Goal: Task Accomplishment & Management: Manage account settings

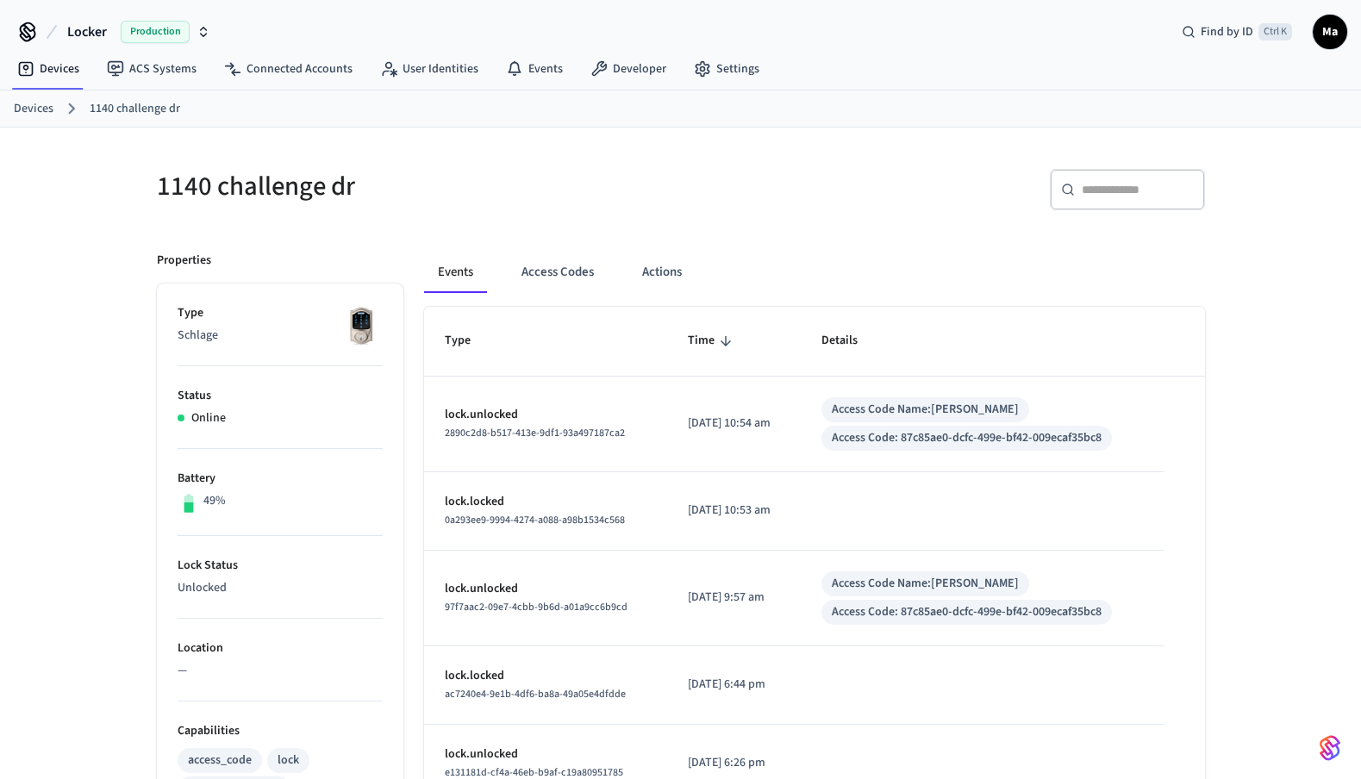
click at [1337, 26] on span "Ma" at bounding box center [1330, 31] width 31 height 31
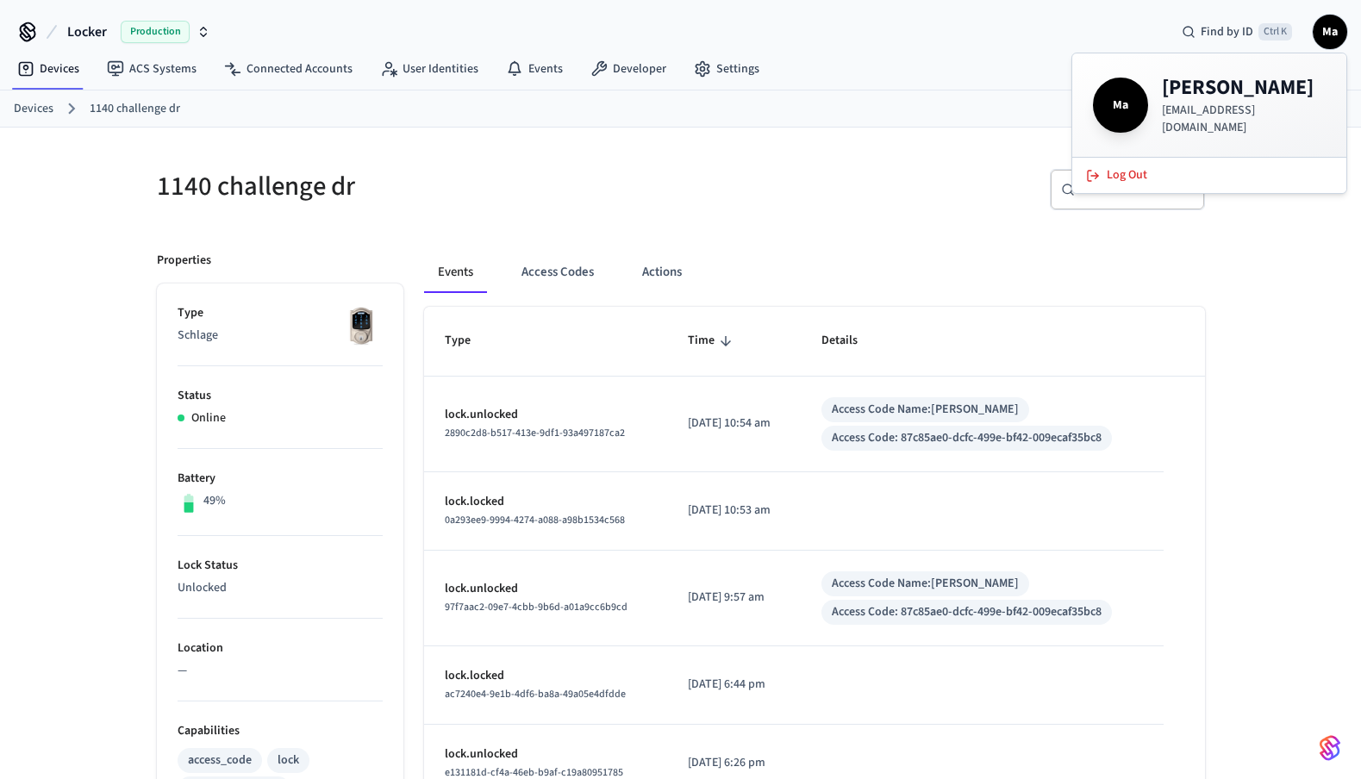
click at [596, 133] on div "1140 challenge dr ​ ​ Properties Type Schlage Status Online Battery 49% Lock St…" at bounding box center [681, 720] width 1104 height 1185
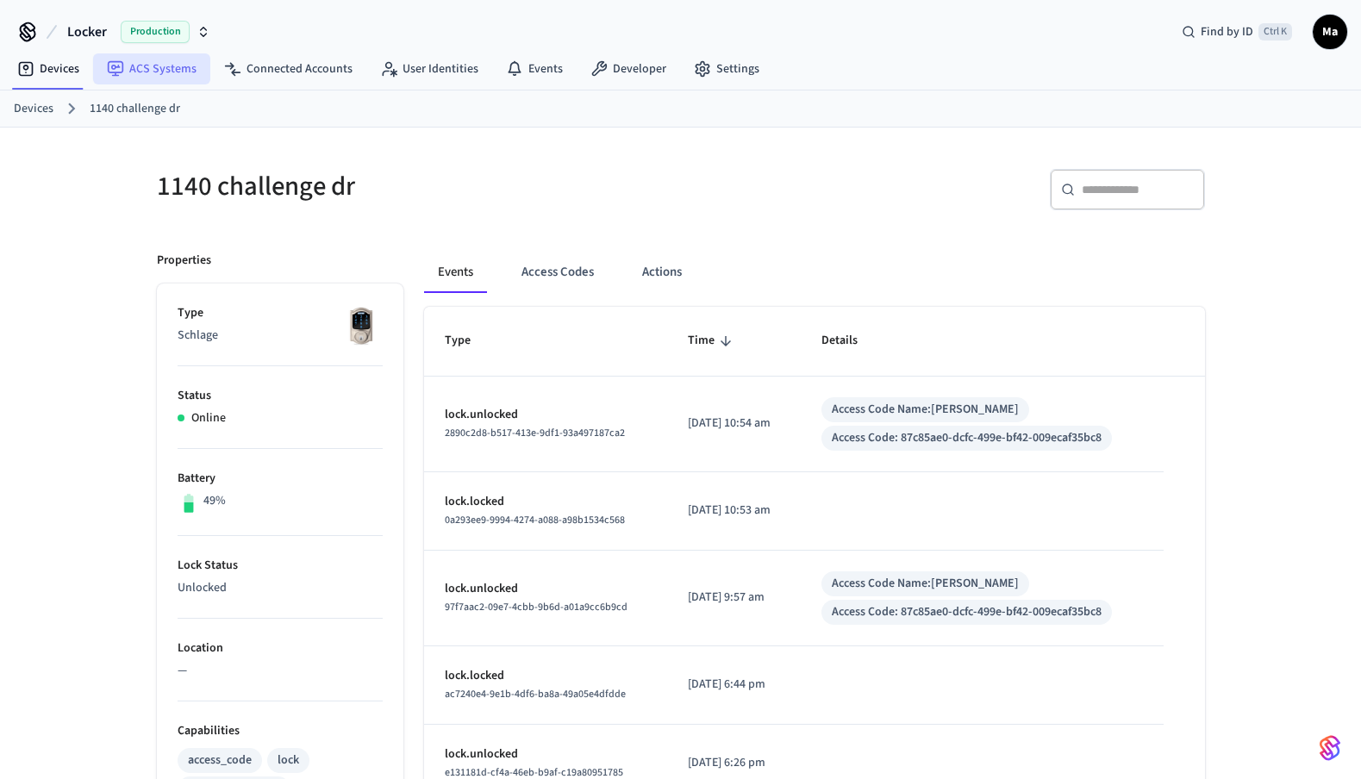
click at [161, 66] on link "ACS Systems" at bounding box center [151, 68] width 117 height 31
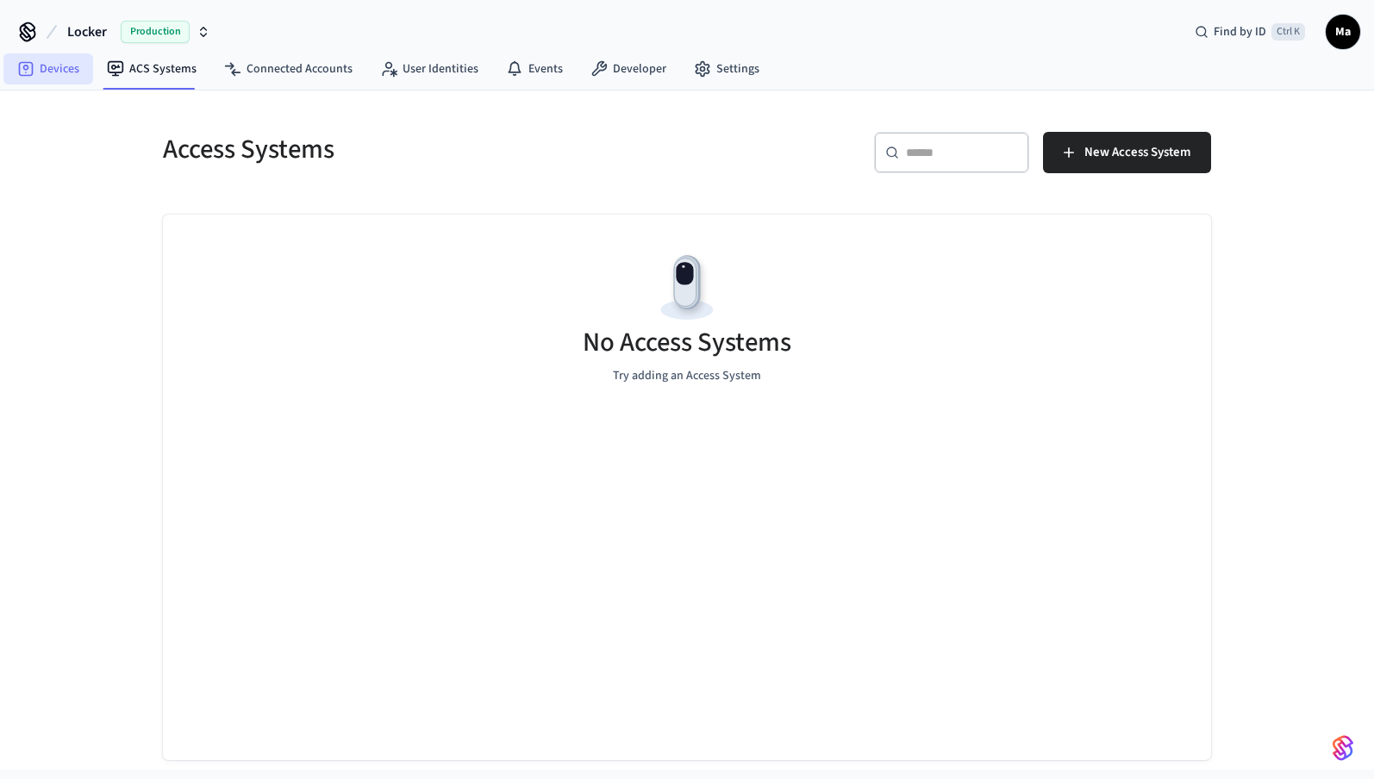
click at [25, 62] on icon at bounding box center [26, 69] width 15 height 15
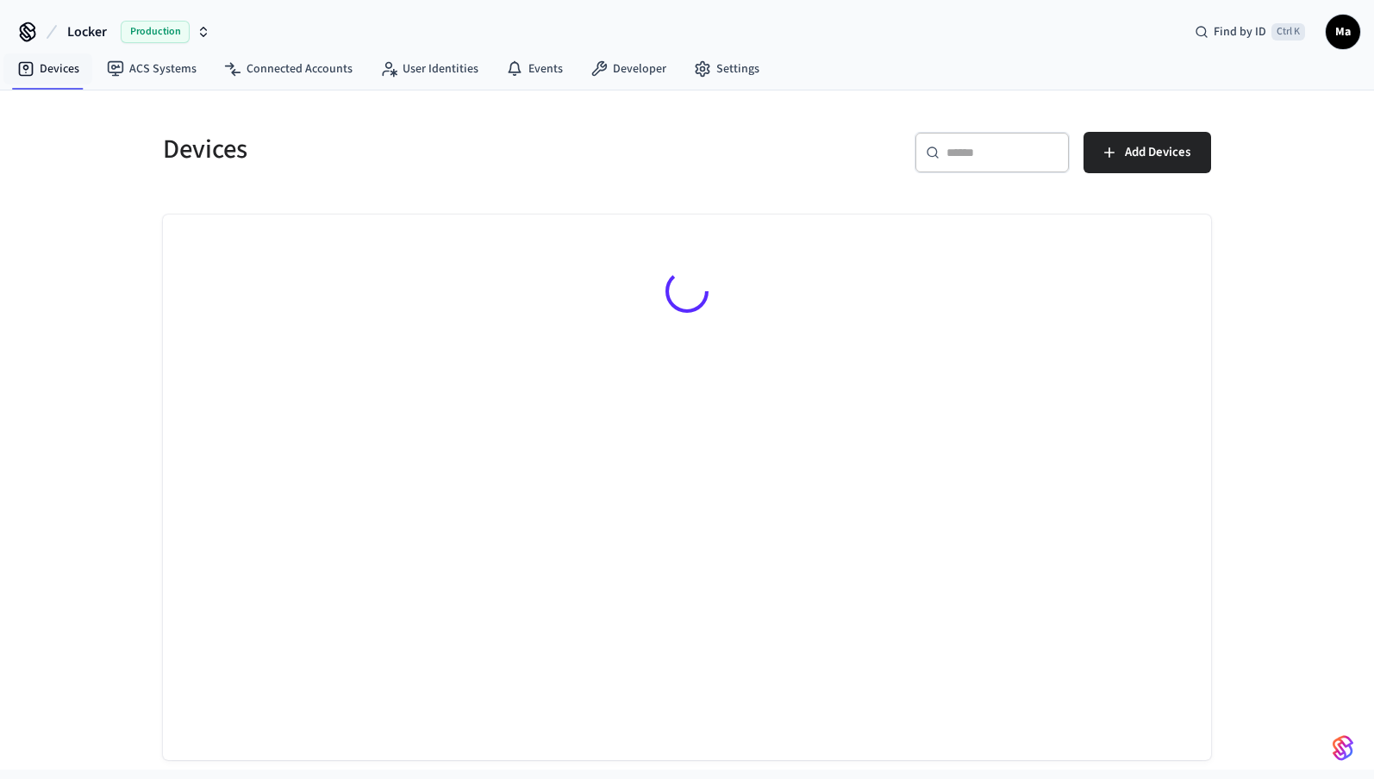
click at [73, 41] on span "Locker" at bounding box center [87, 32] width 40 height 21
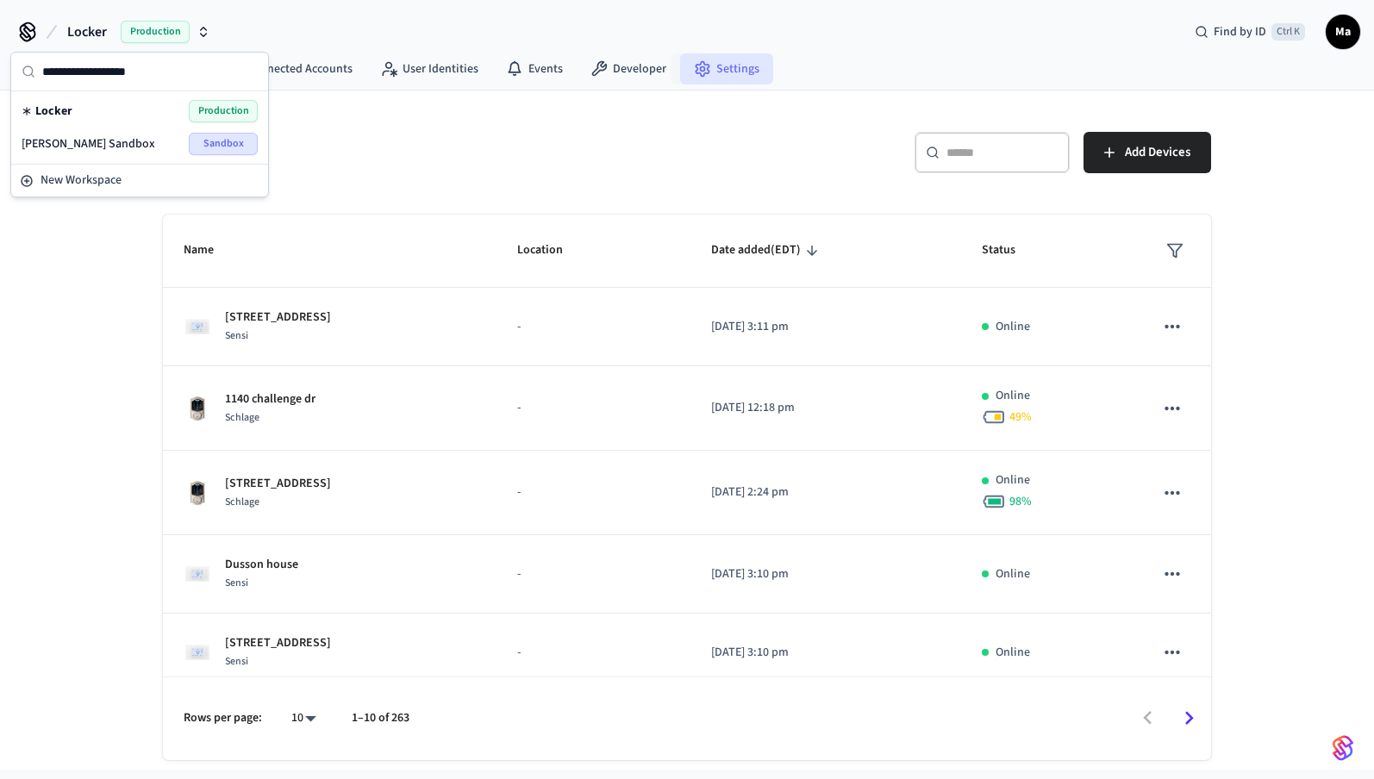
click at [755, 55] on link "Settings" at bounding box center [726, 68] width 93 height 31
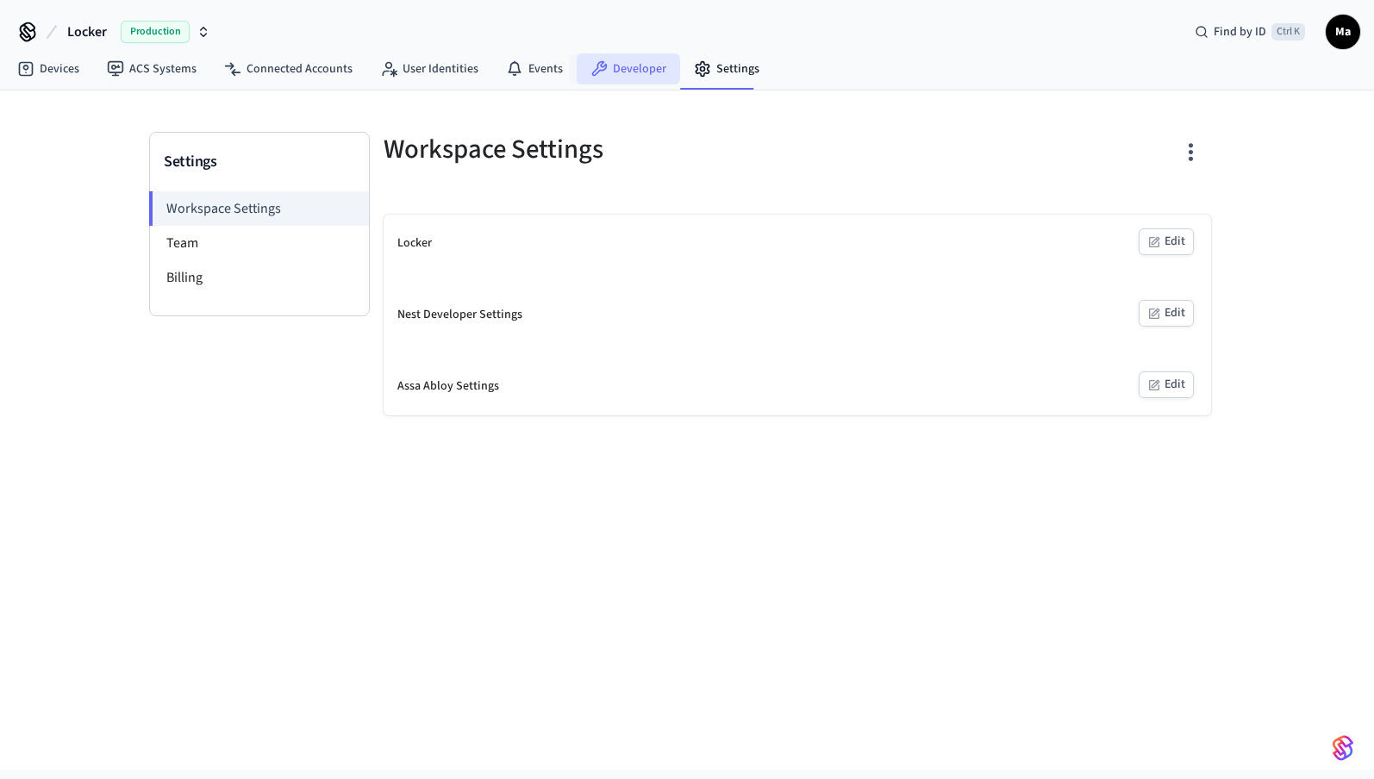
click at [600, 66] on icon at bounding box center [599, 68] width 17 height 17
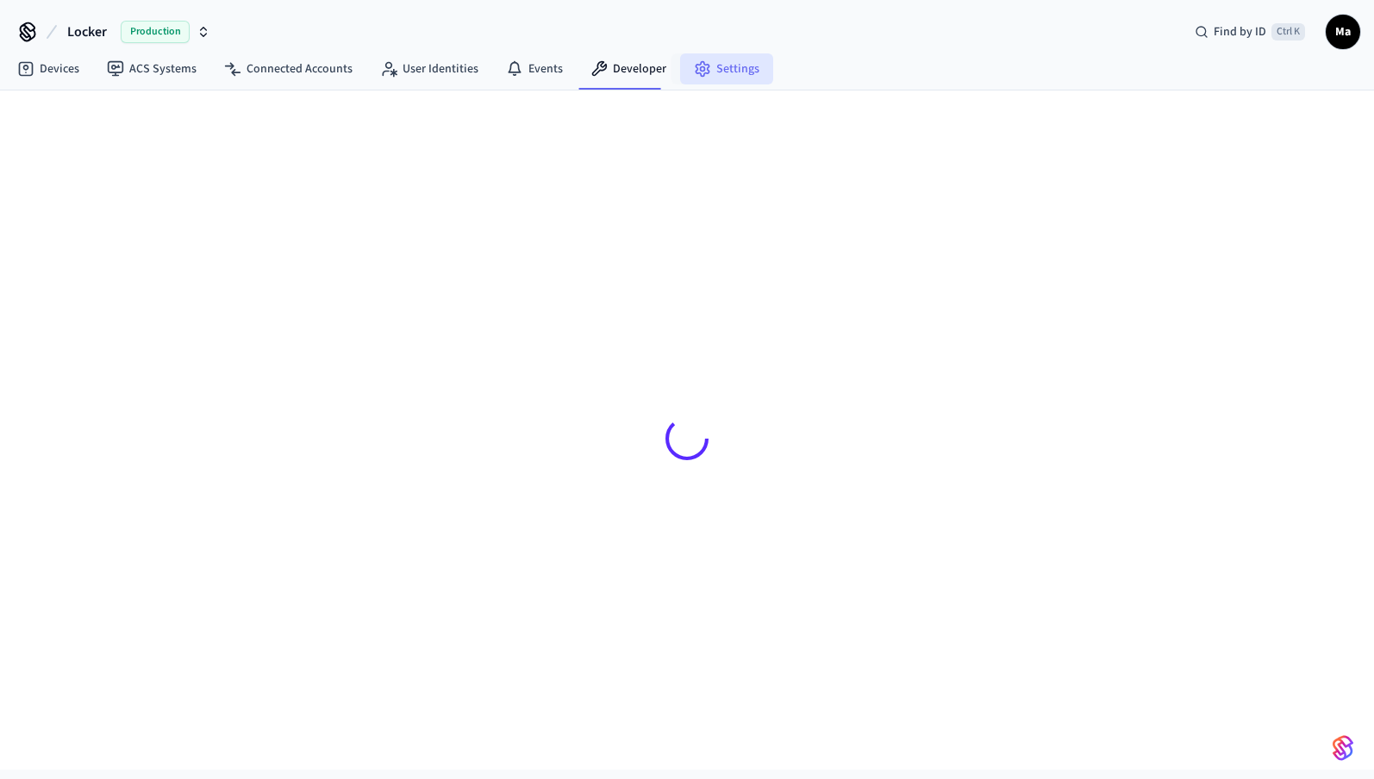
click at [719, 72] on link "Settings" at bounding box center [726, 68] width 93 height 31
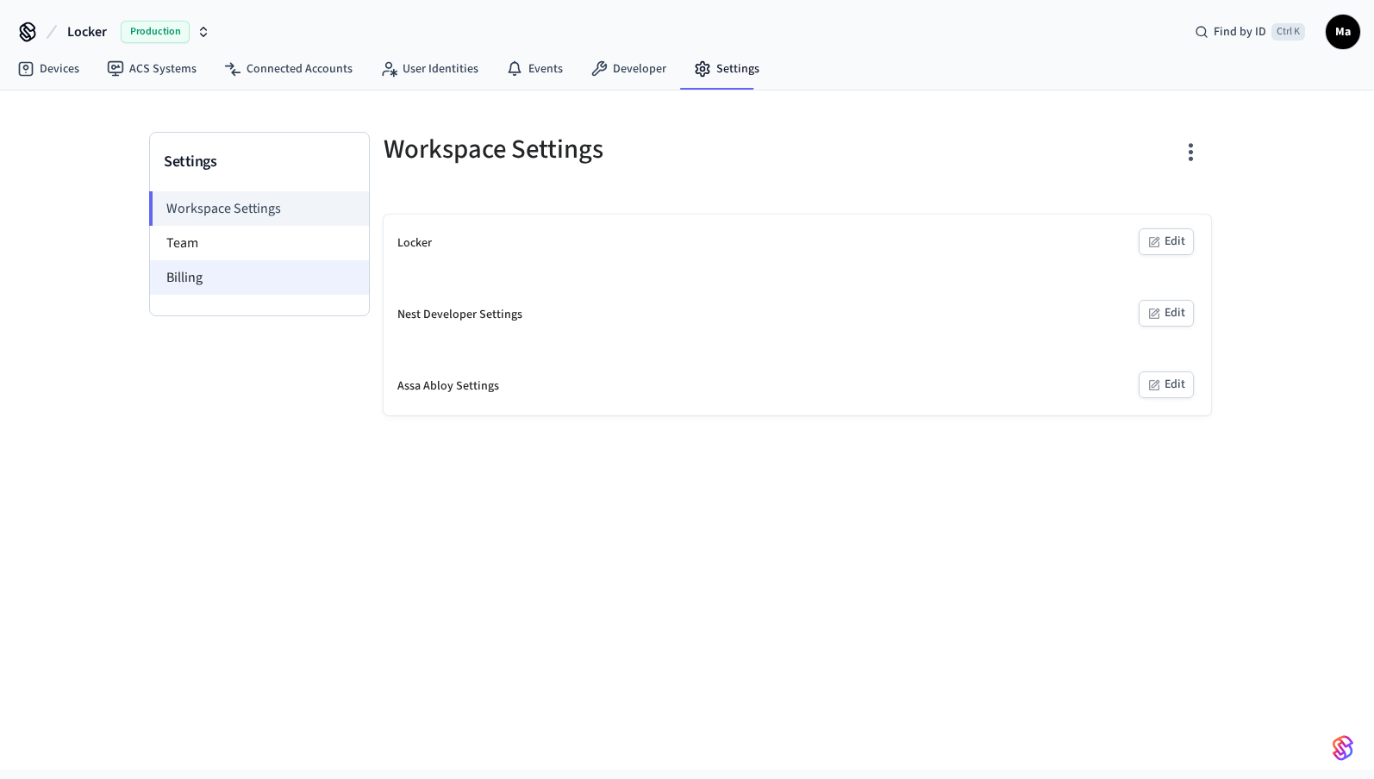
click at [230, 272] on li "Billing" at bounding box center [259, 277] width 219 height 34
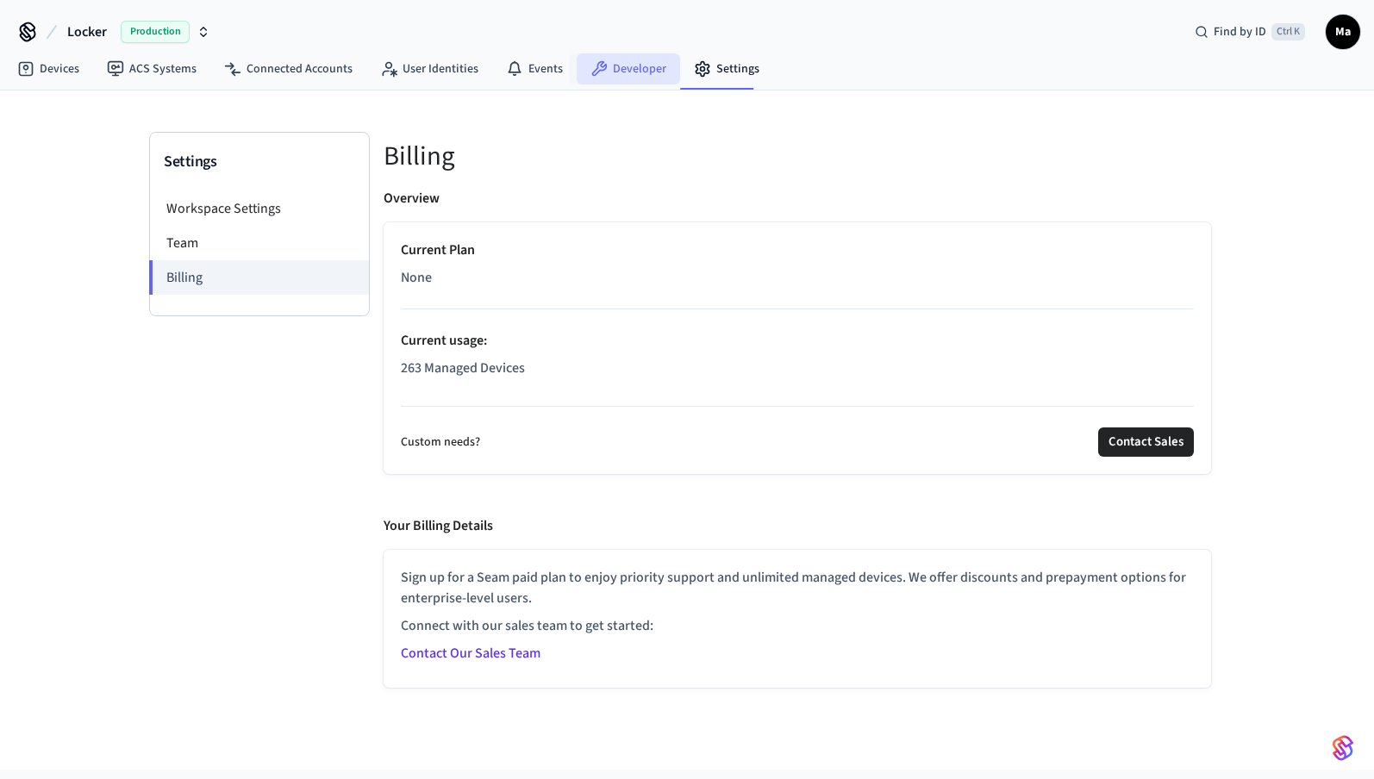
click at [664, 66] on link "Developer" at bounding box center [628, 68] width 103 height 31
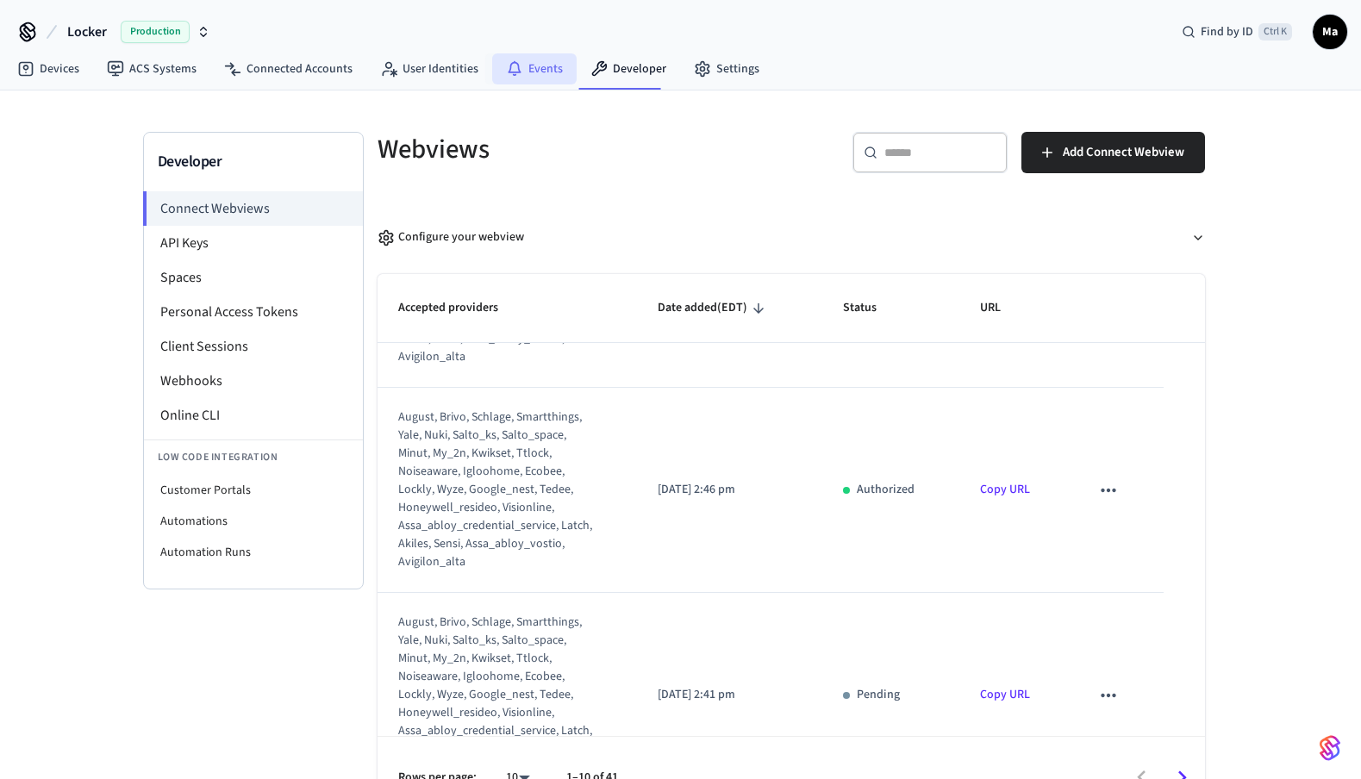
click at [553, 84] on link "Events" at bounding box center [534, 68] width 84 height 31
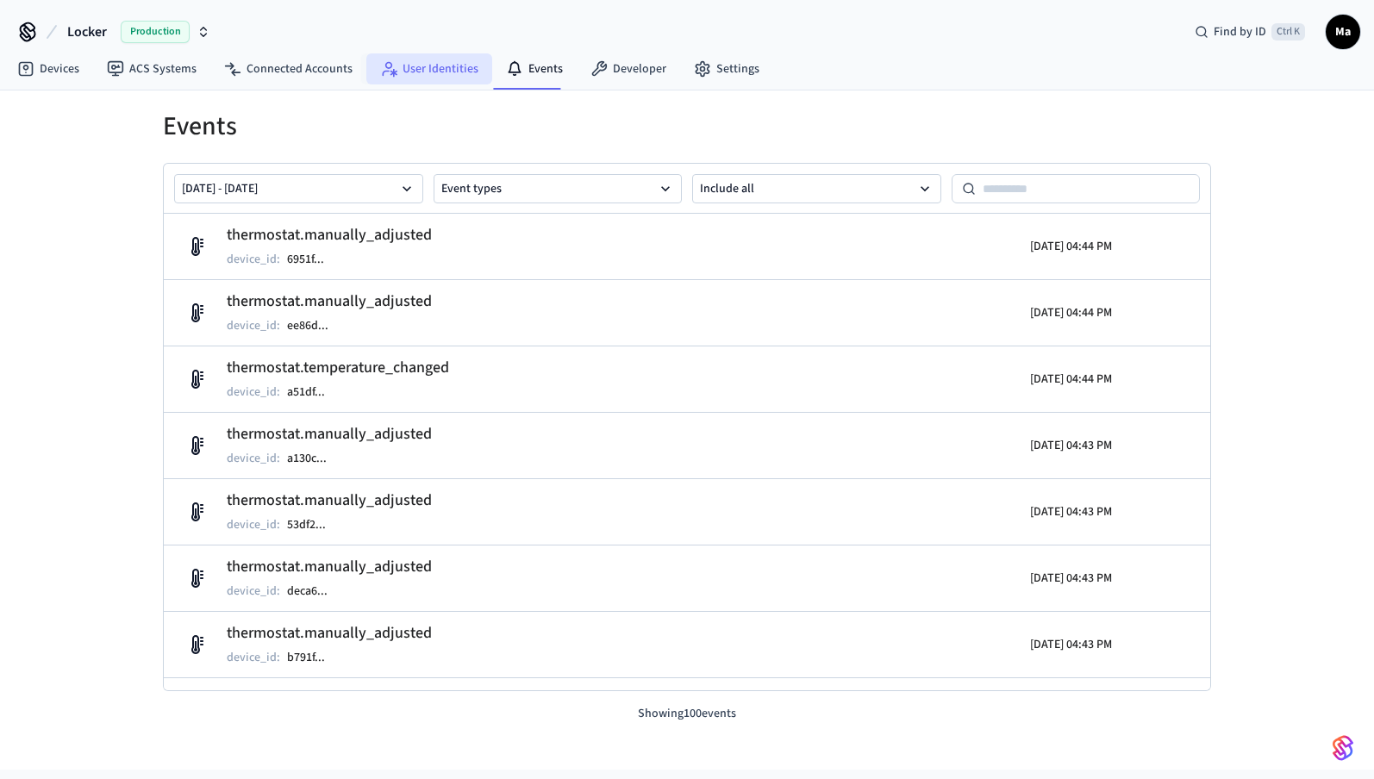
click at [391, 74] on icon at bounding box center [394, 73] width 7 height 8
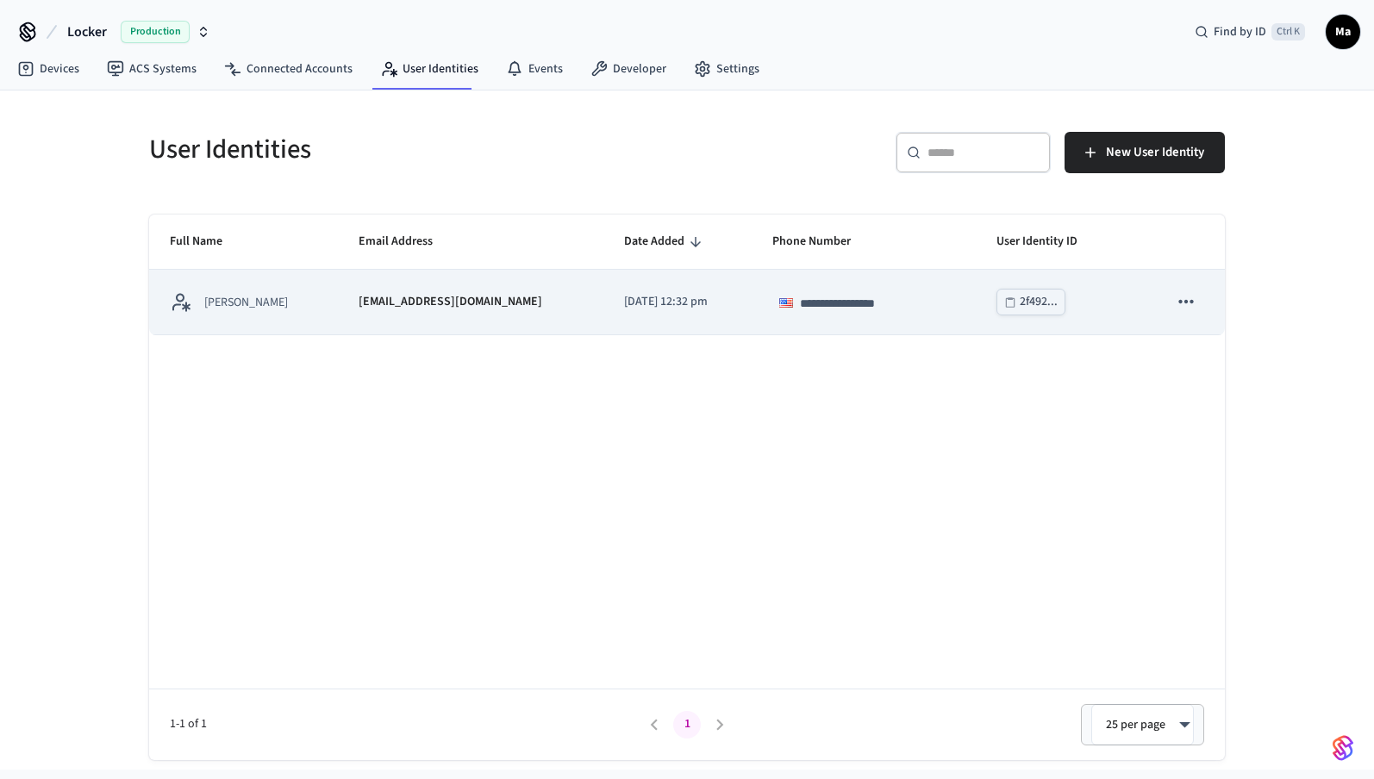
click at [1190, 312] on icon "sticky table" at bounding box center [1186, 302] width 22 height 22
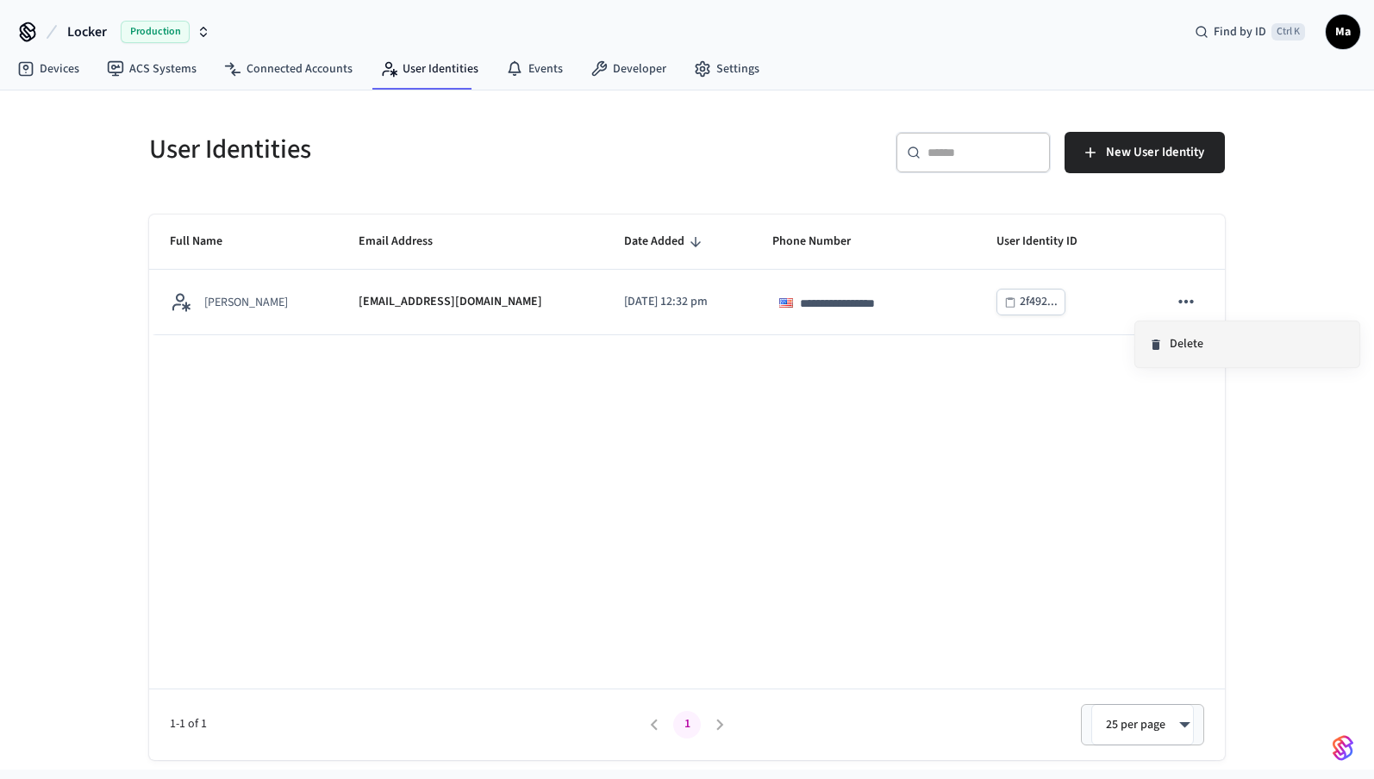
click at [1179, 347] on li "Delete" at bounding box center [1247, 345] width 224 height 46
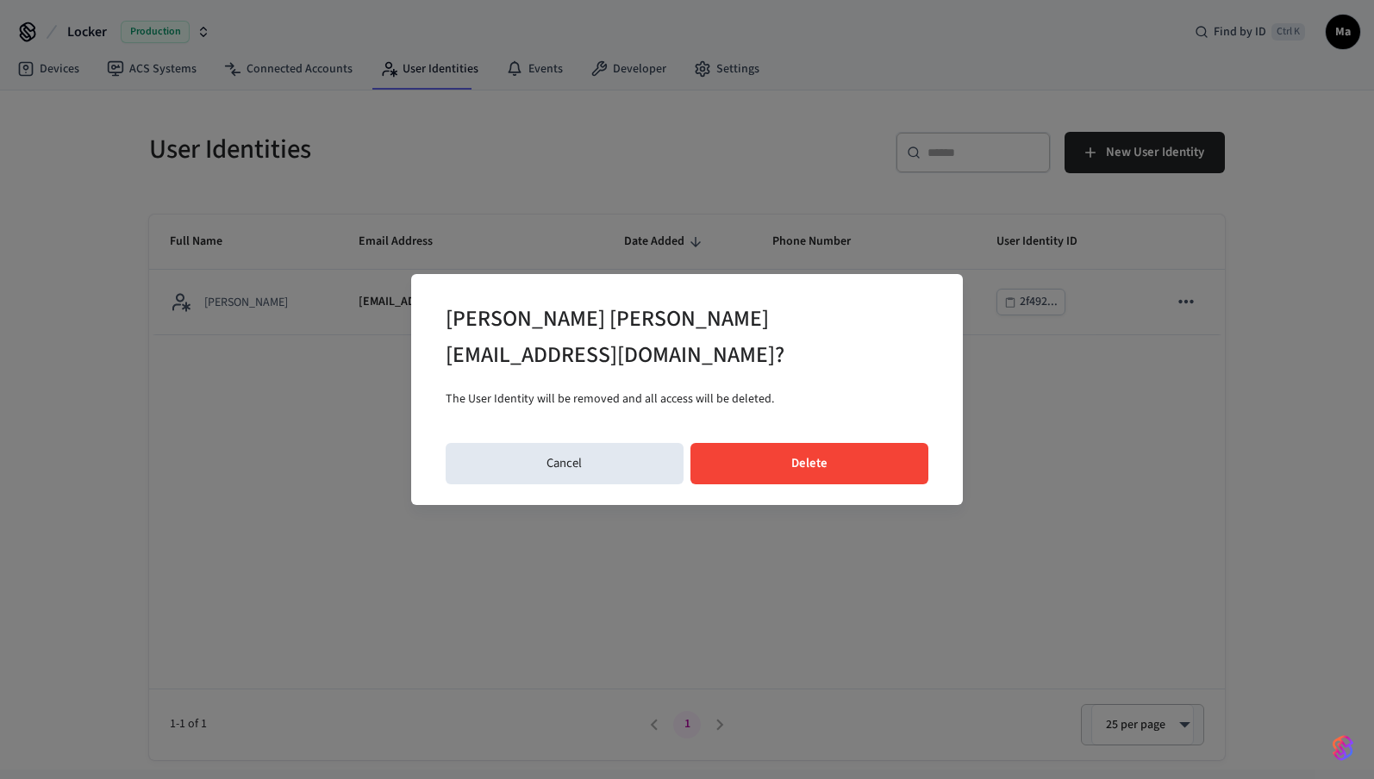
click at [860, 469] on button "Delete" at bounding box center [810, 463] width 239 height 41
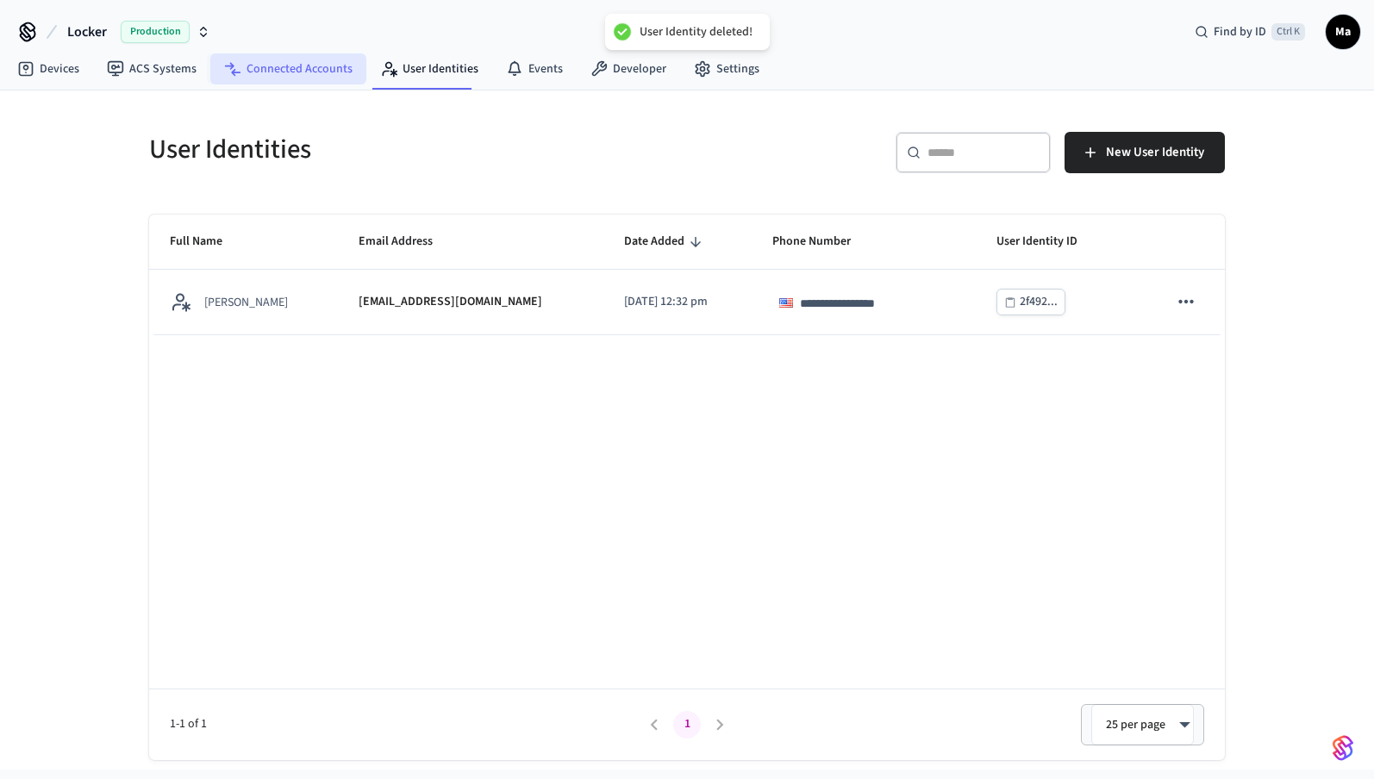
click at [270, 75] on link "Connected Accounts" at bounding box center [288, 68] width 156 height 31
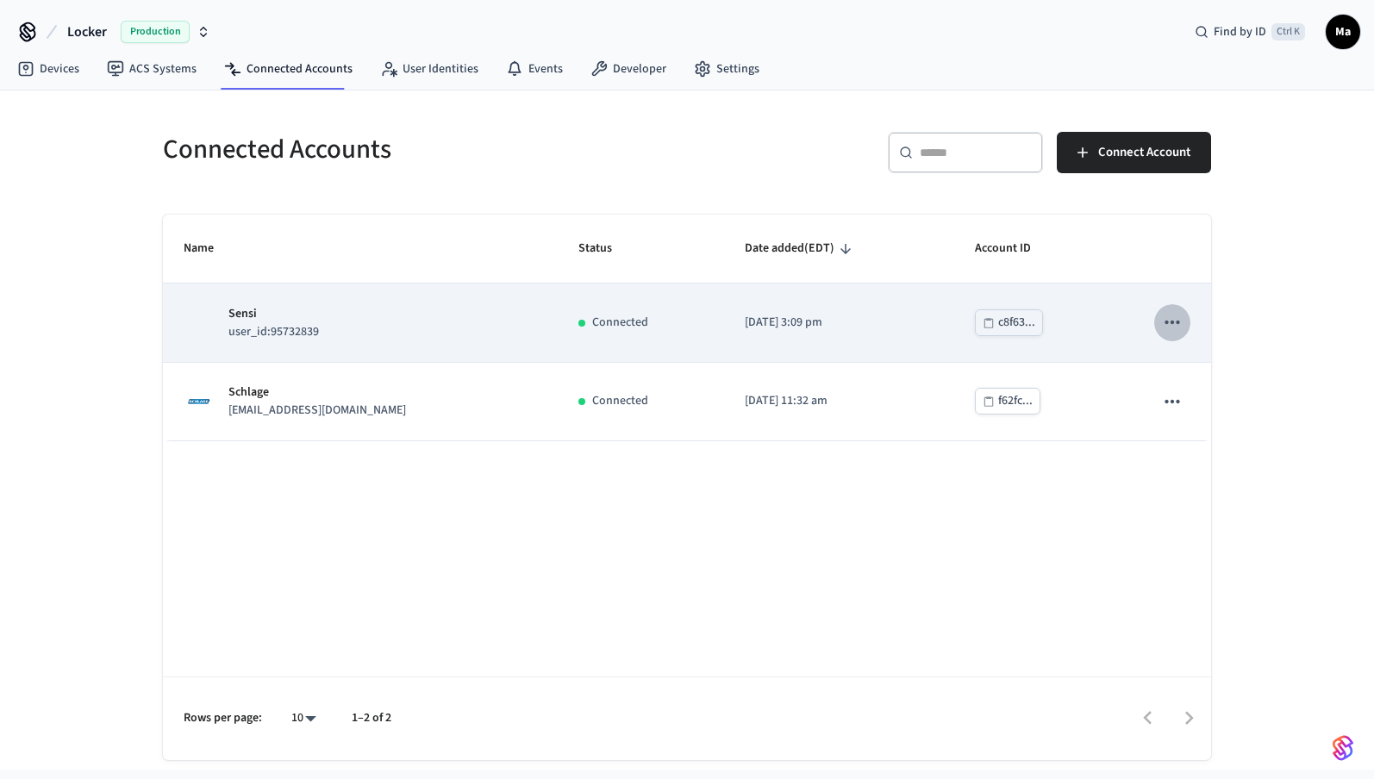
click at [1179, 313] on icon "sticky table" at bounding box center [1172, 322] width 22 height 22
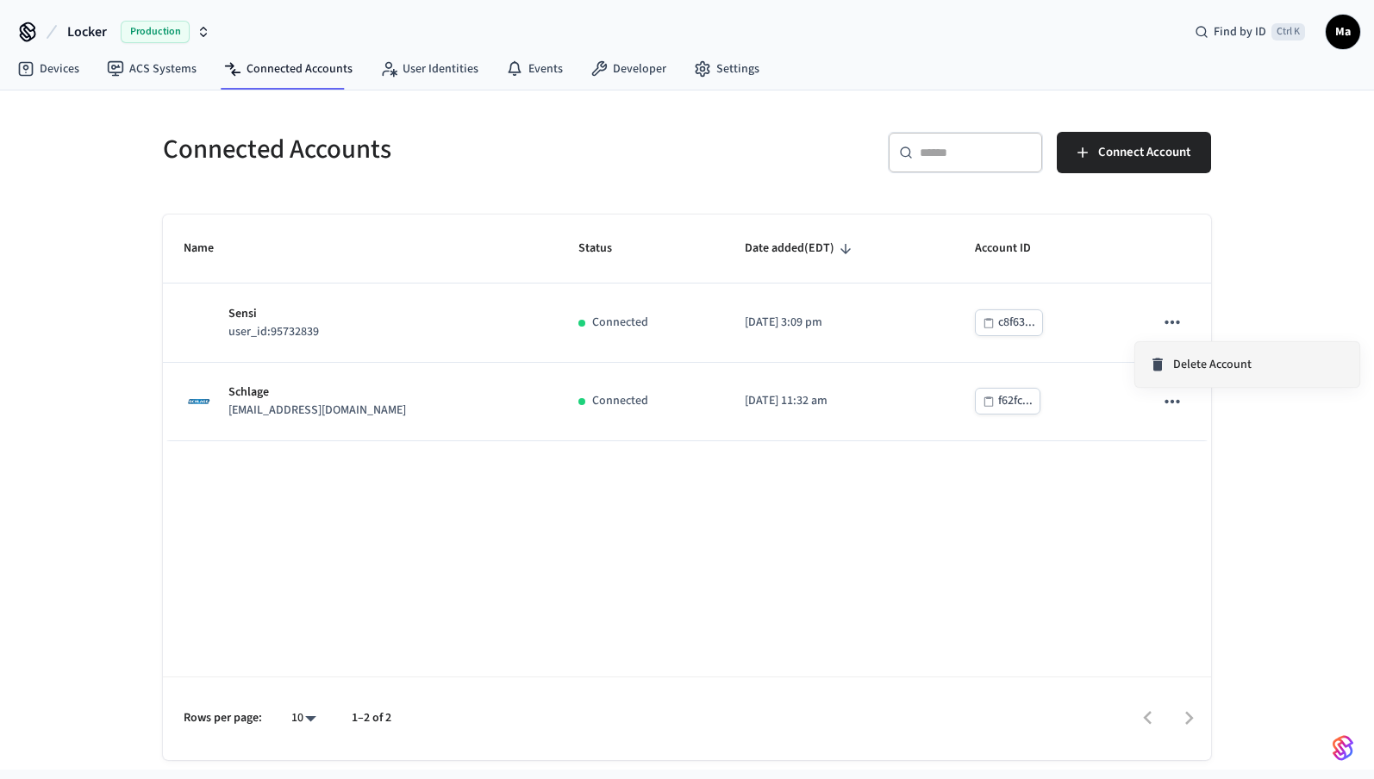
click at [1189, 363] on span "Delete Account" at bounding box center [1212, 364] width 78 height 17
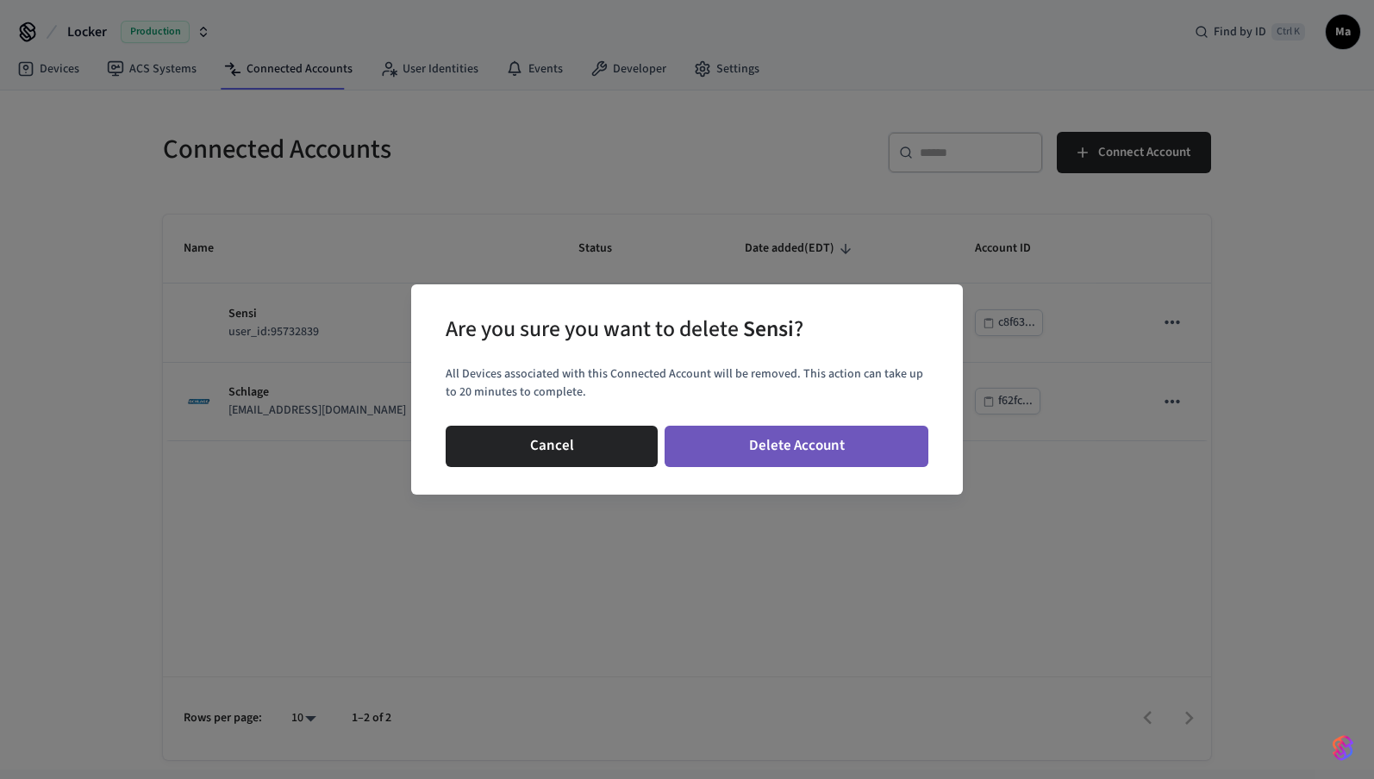
click at [782, 447] on button "Delete Account" at bounding box center [797, 446] width 264 height 41
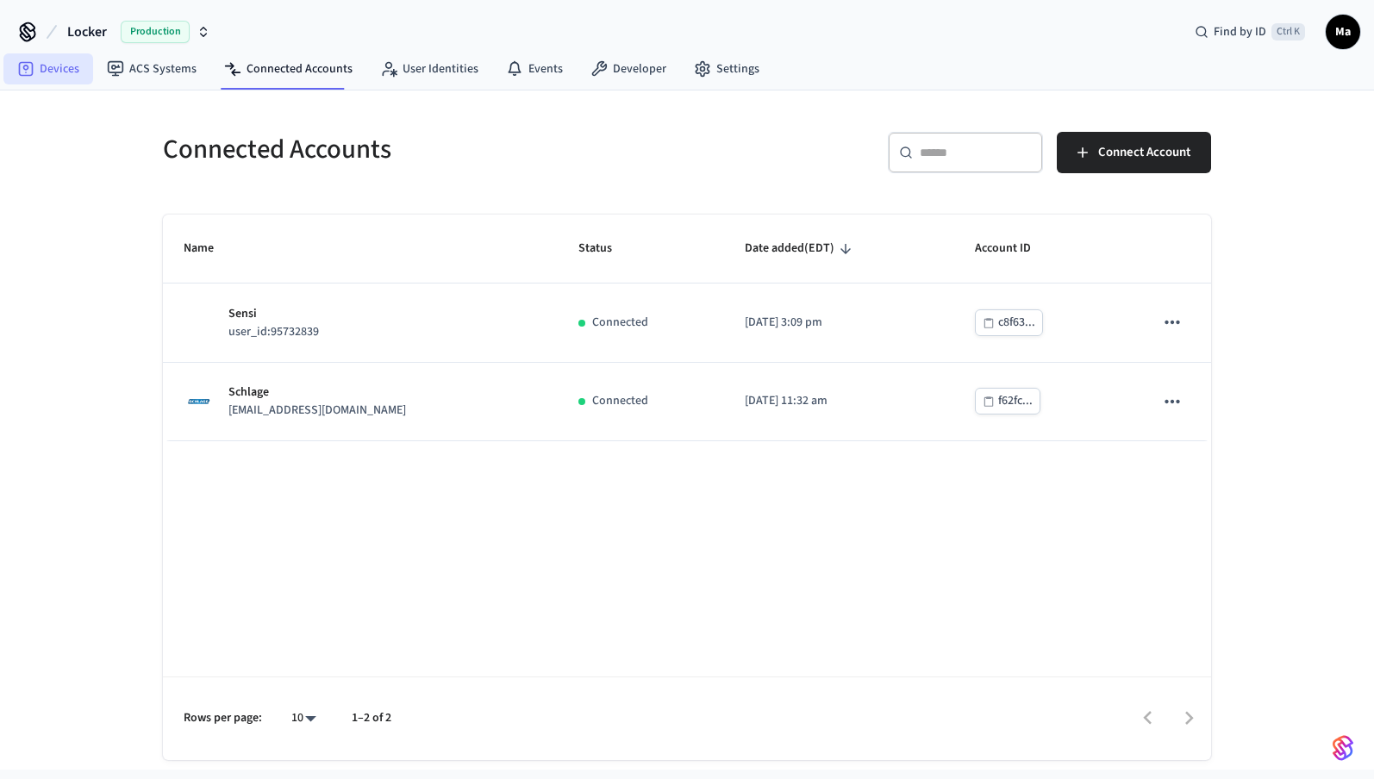
click at [57, 72] on link "Devices" at bounding box center [48, 68] width 90 height 31
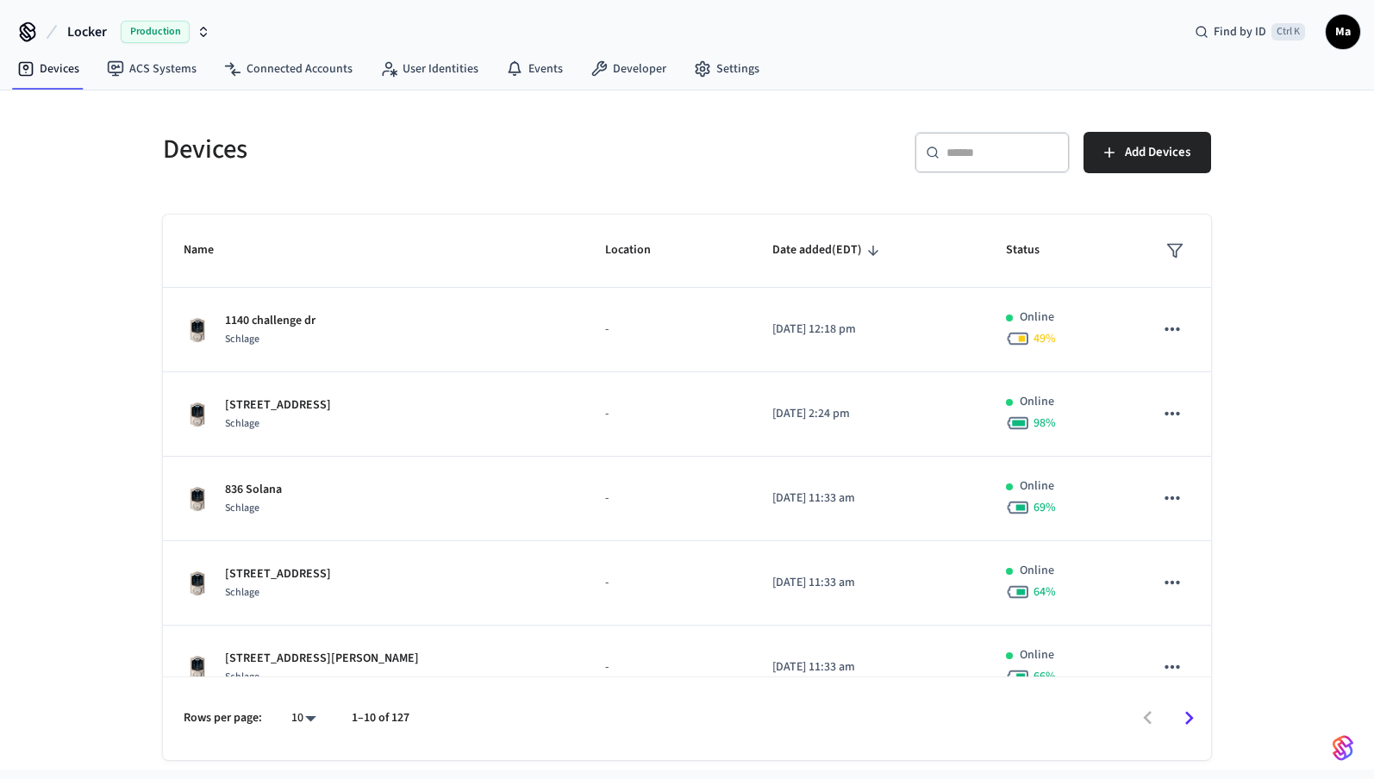
click at [776, 163] on div "​ ​ Add Devices" at bounding box center [954, 159] width 514 height 55
